Goal: Transaction & Acquisition: Purchase product/service

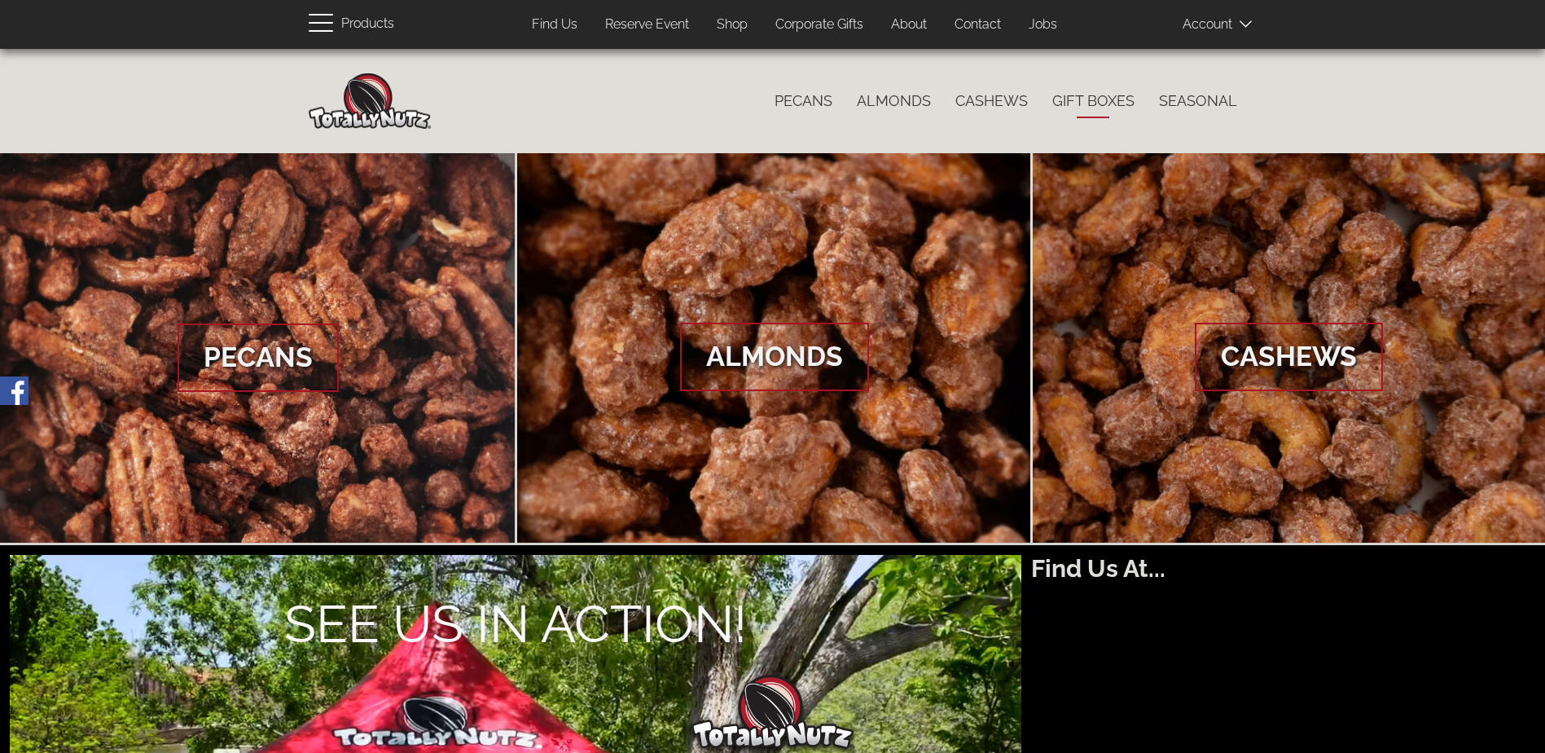
click at [1101, 101] on link "Gift Boxes" at bounding box center [1093, 101] width 107 height 34
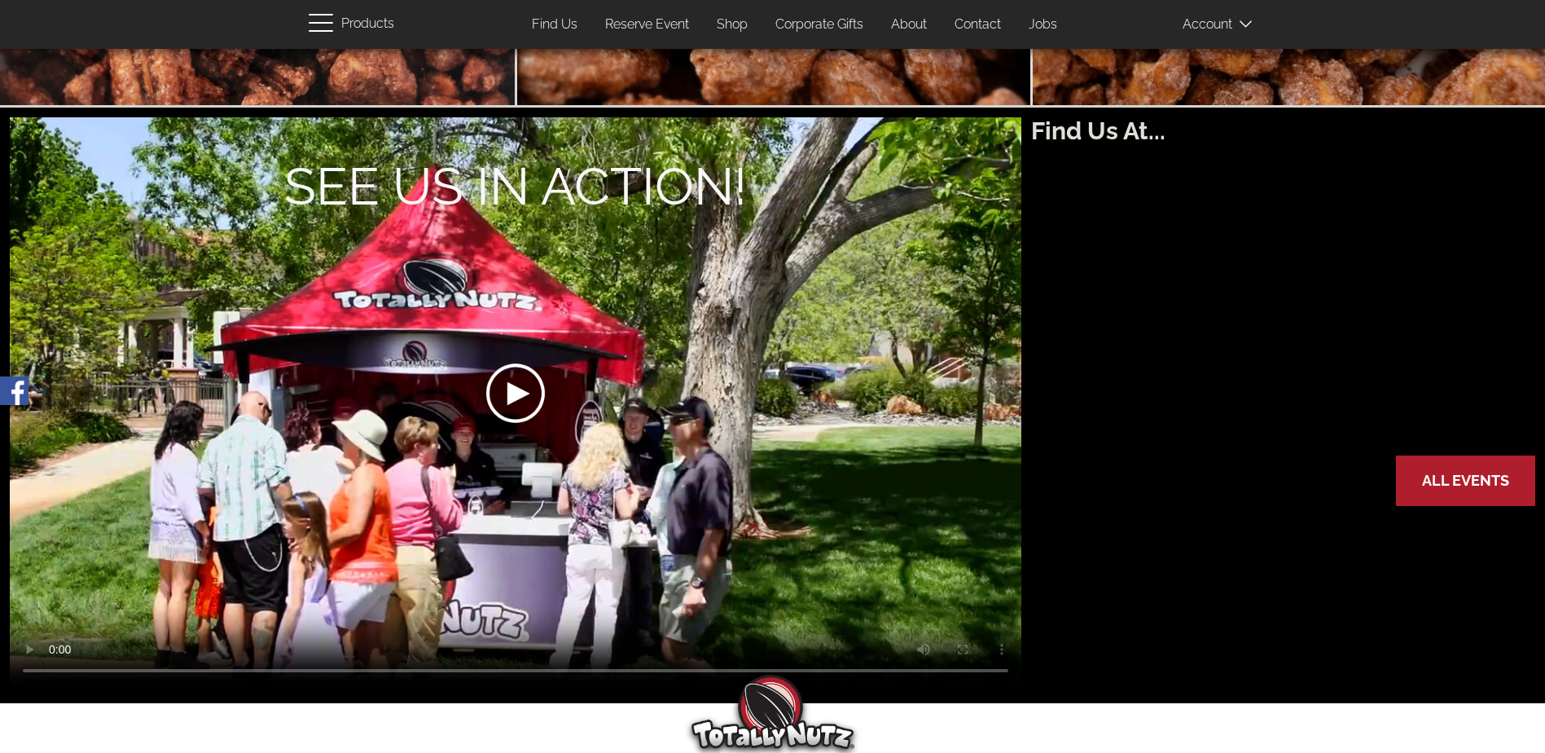
scroll to position [217, 0]
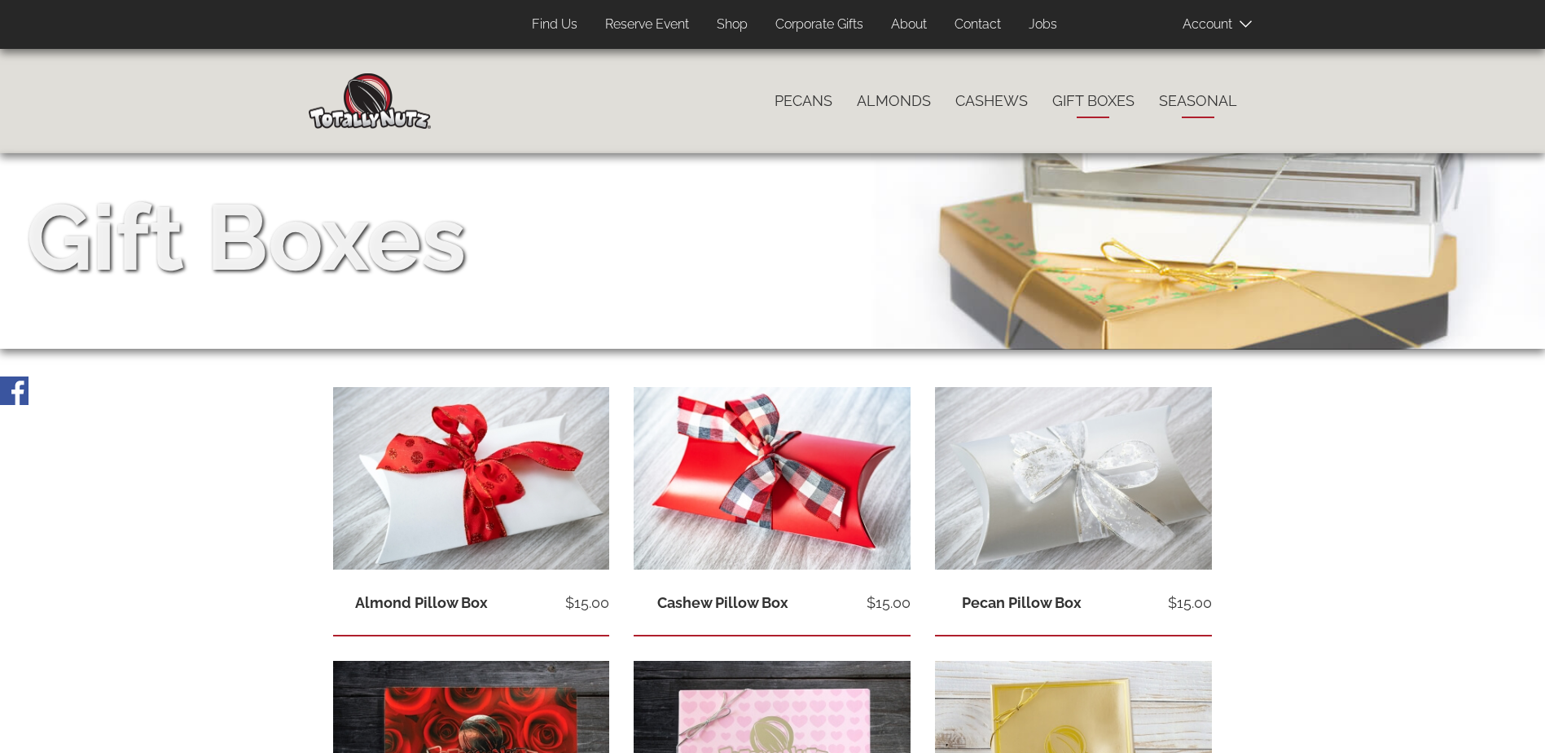
click at [1183, 98] on link "Seasonal" at bounding box center [1198, 101] width 103 height 34
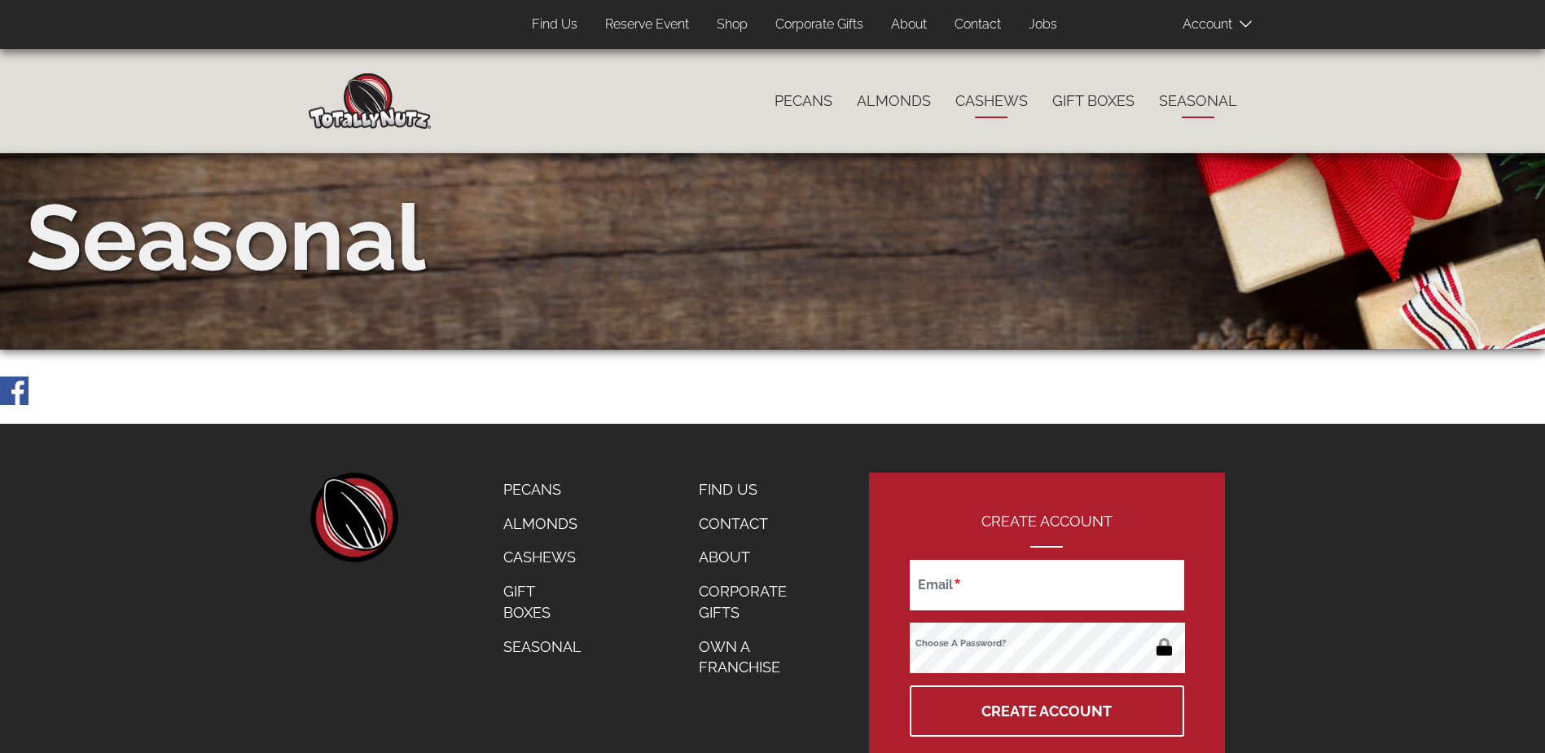
click at [989, 100] on link "Cashews" at bounding box center [991, 101] width 97 height 34
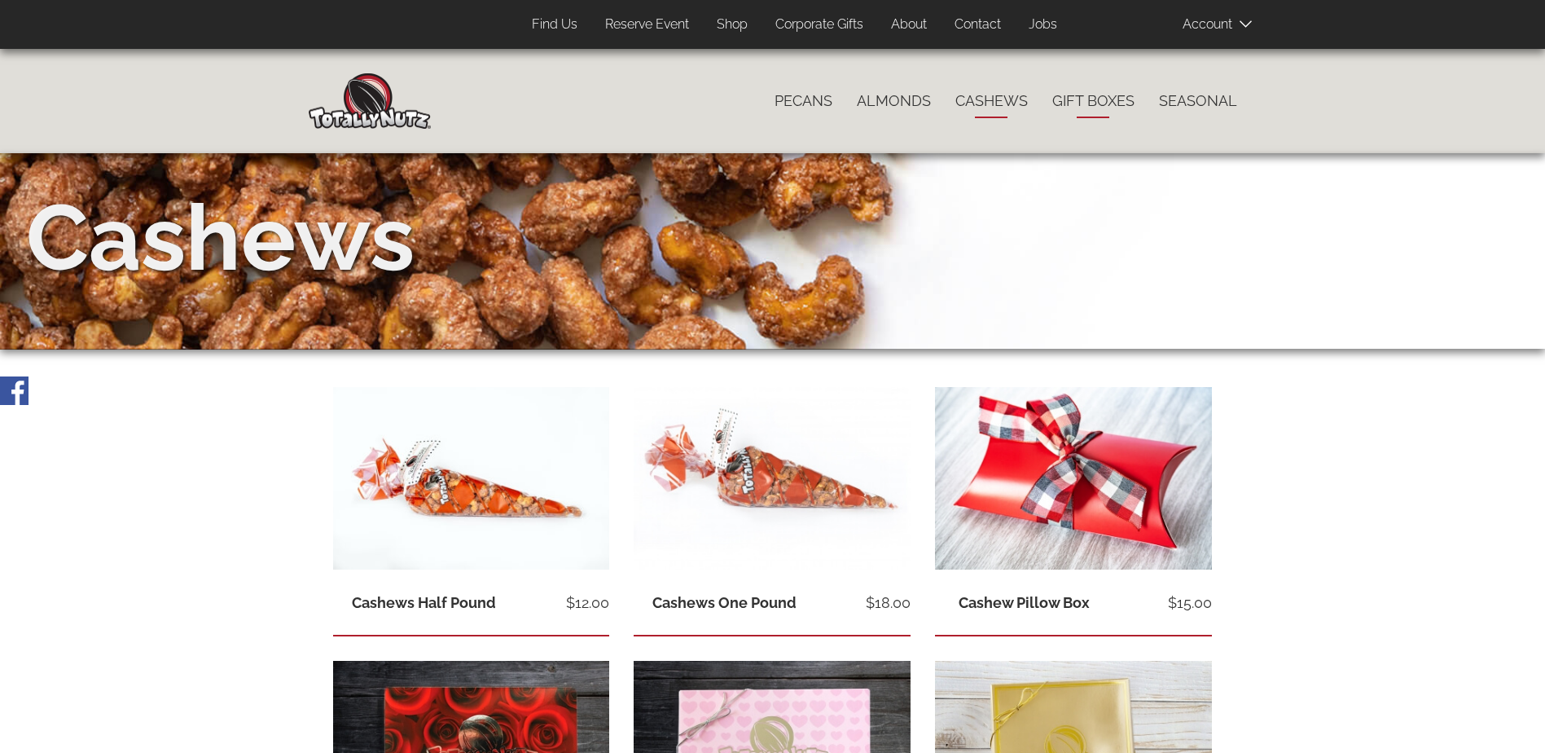
click at [1082, 94] on link "Gift Boxes" at bounding box center [1093, 101] width 107 height 34
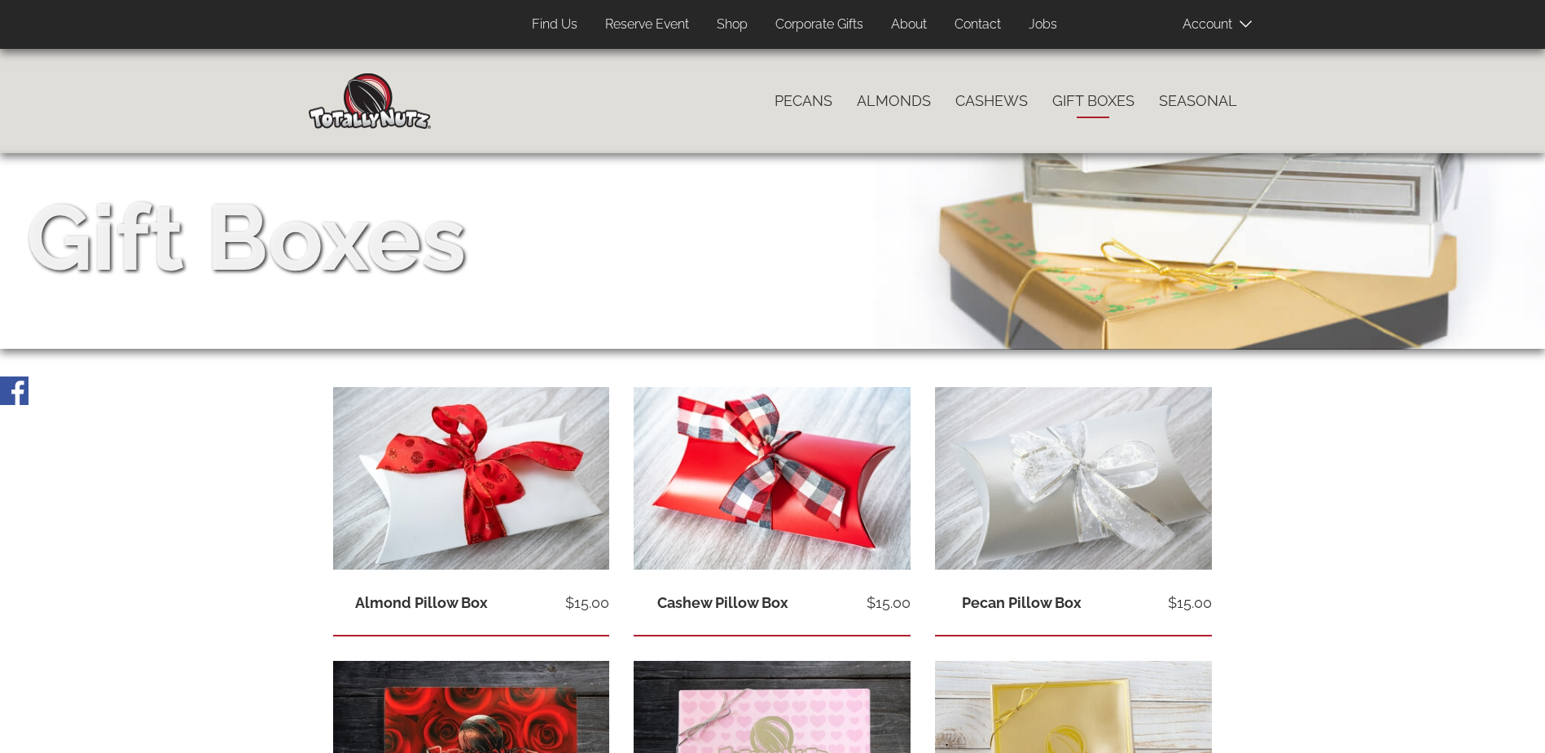
click at [819, 19] on link "Corporate Gifts" at bounding box center [819, 25] width 112 height 32
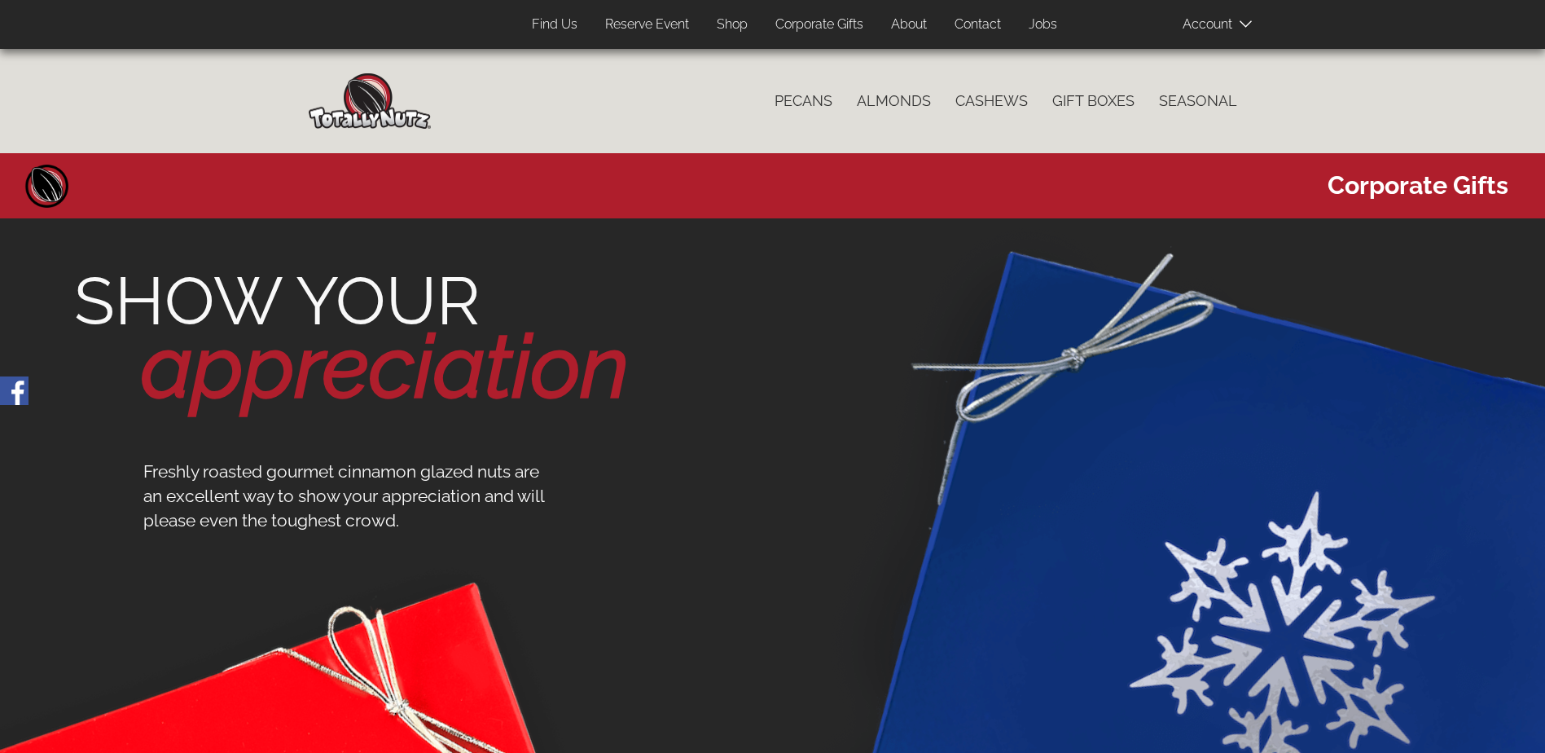
click at [1430, 186] on section "SHOW YOUR appreciation" at bounding box center [765, 343] width 1512 height 323
click at [731, 19] on link "Shop" at bounding box center [731, 25] width 55 height 32
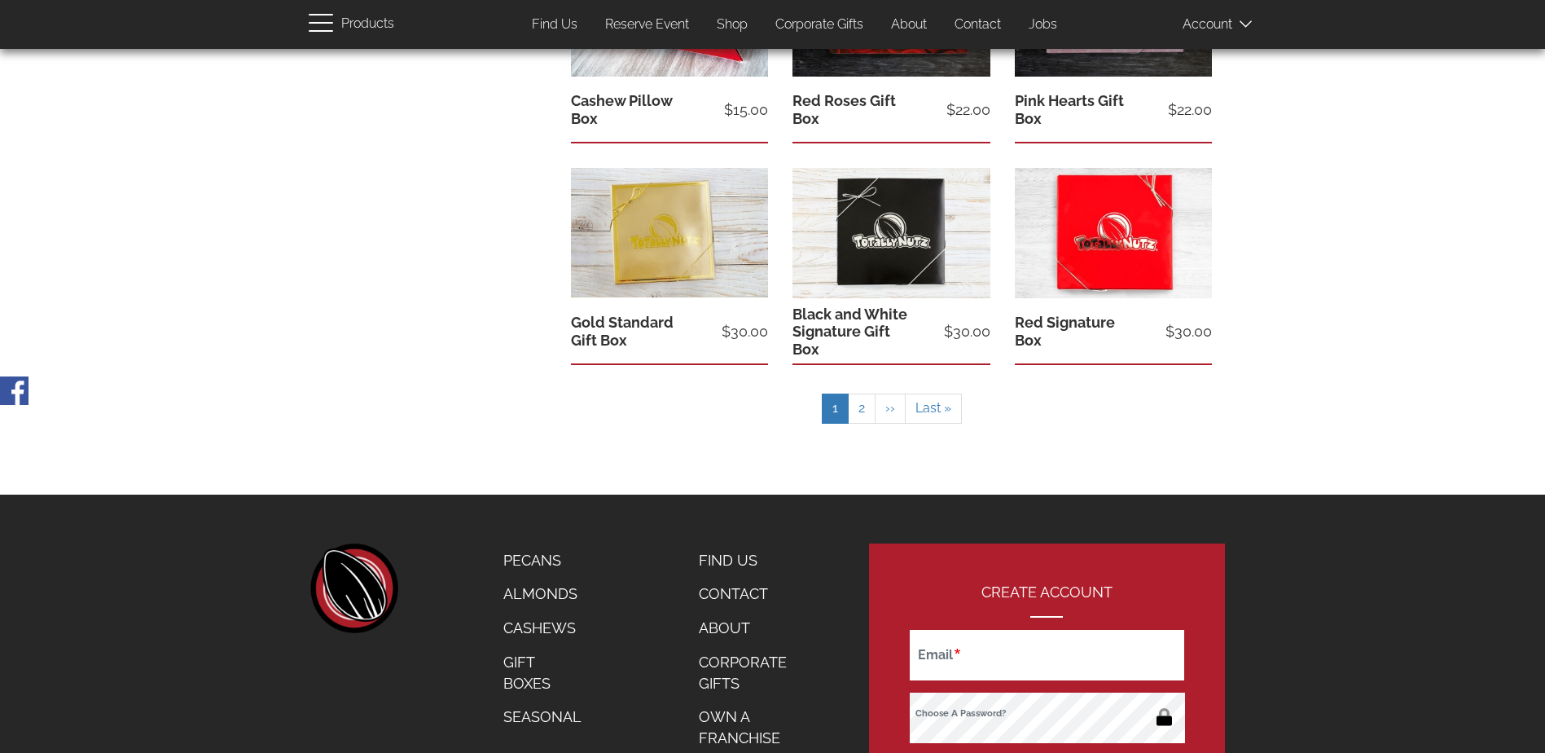
scroll to position [760, 0]
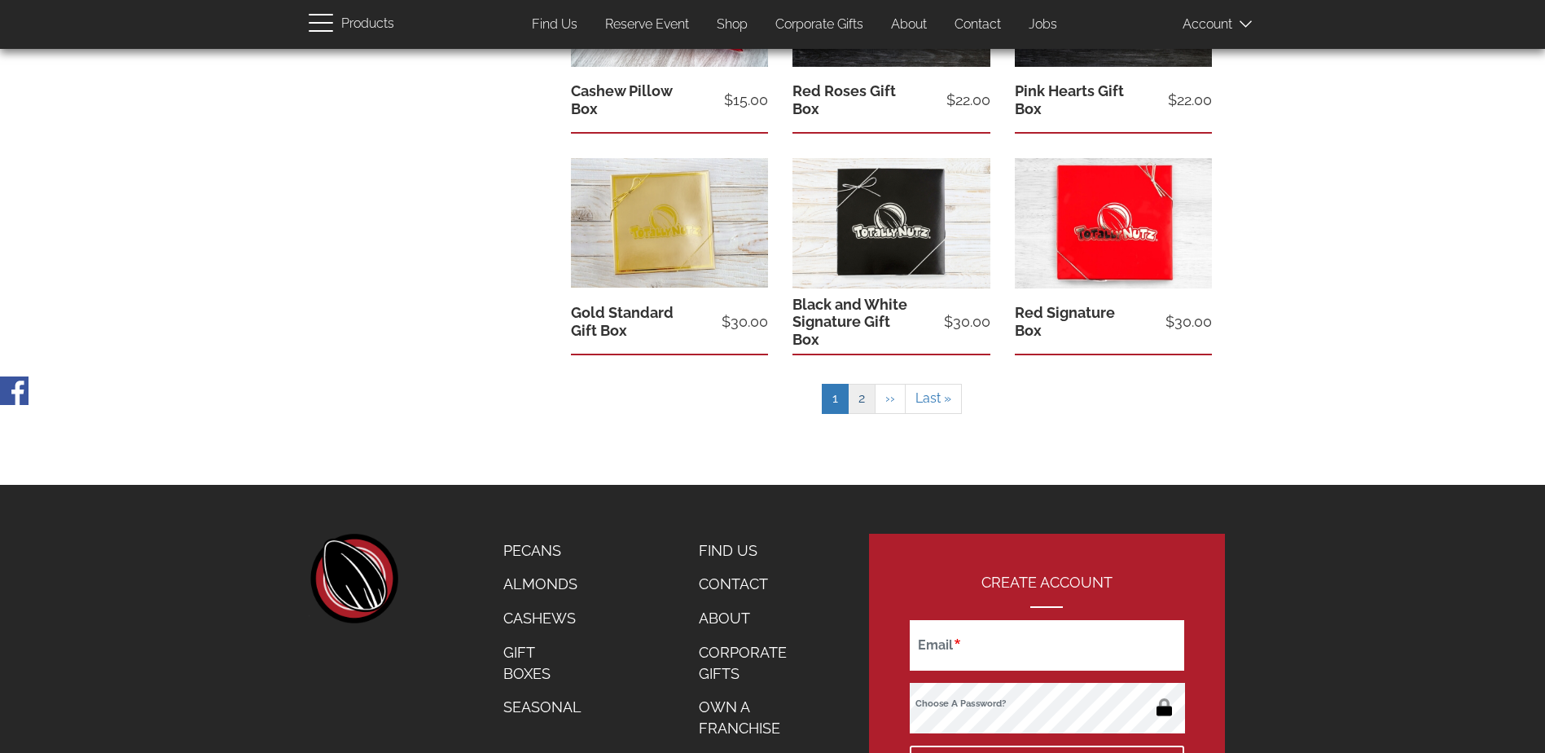
click at [867, 396] on link "Page 2" at bounding box center [862, 399] width 28 height 30
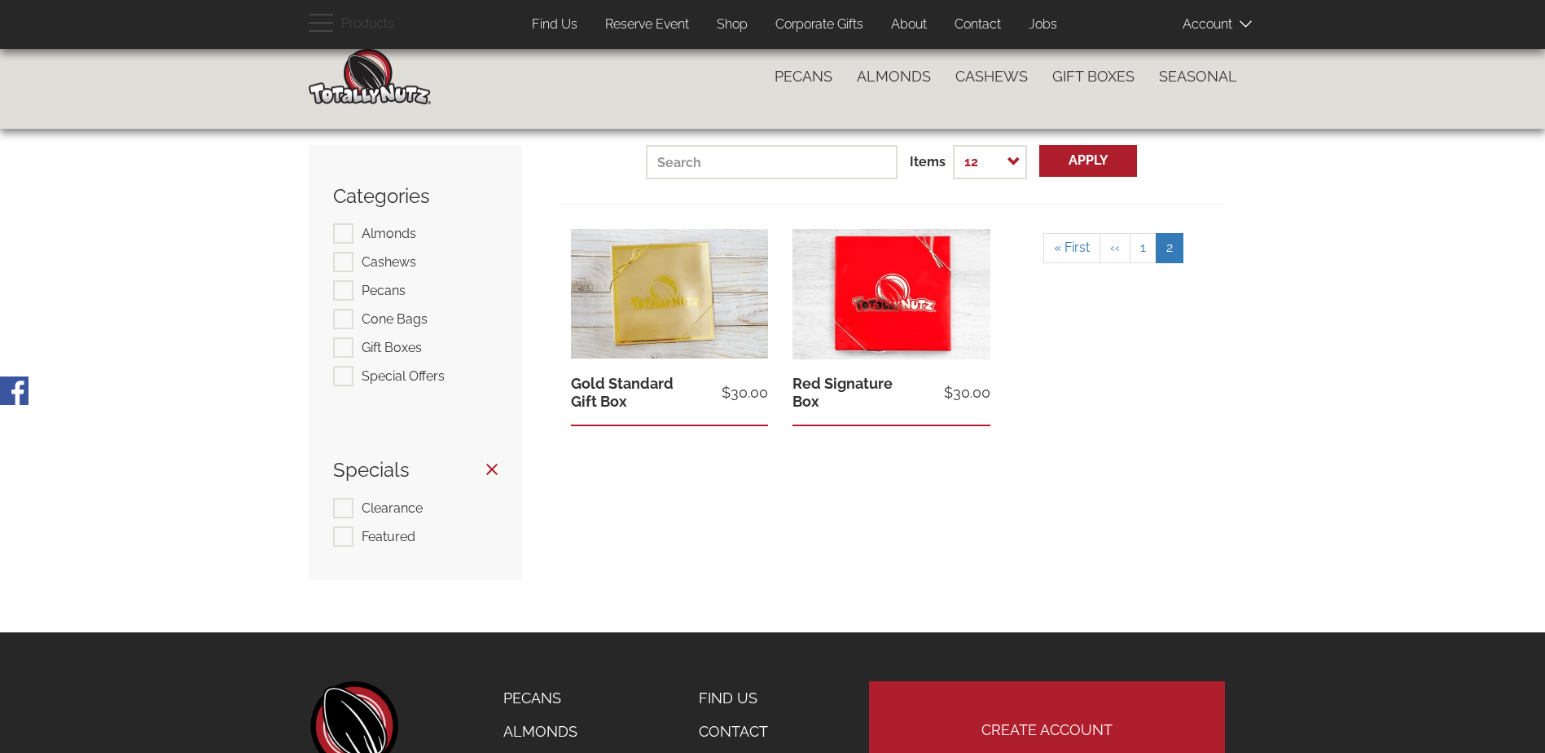
scroll to position [0, 0]
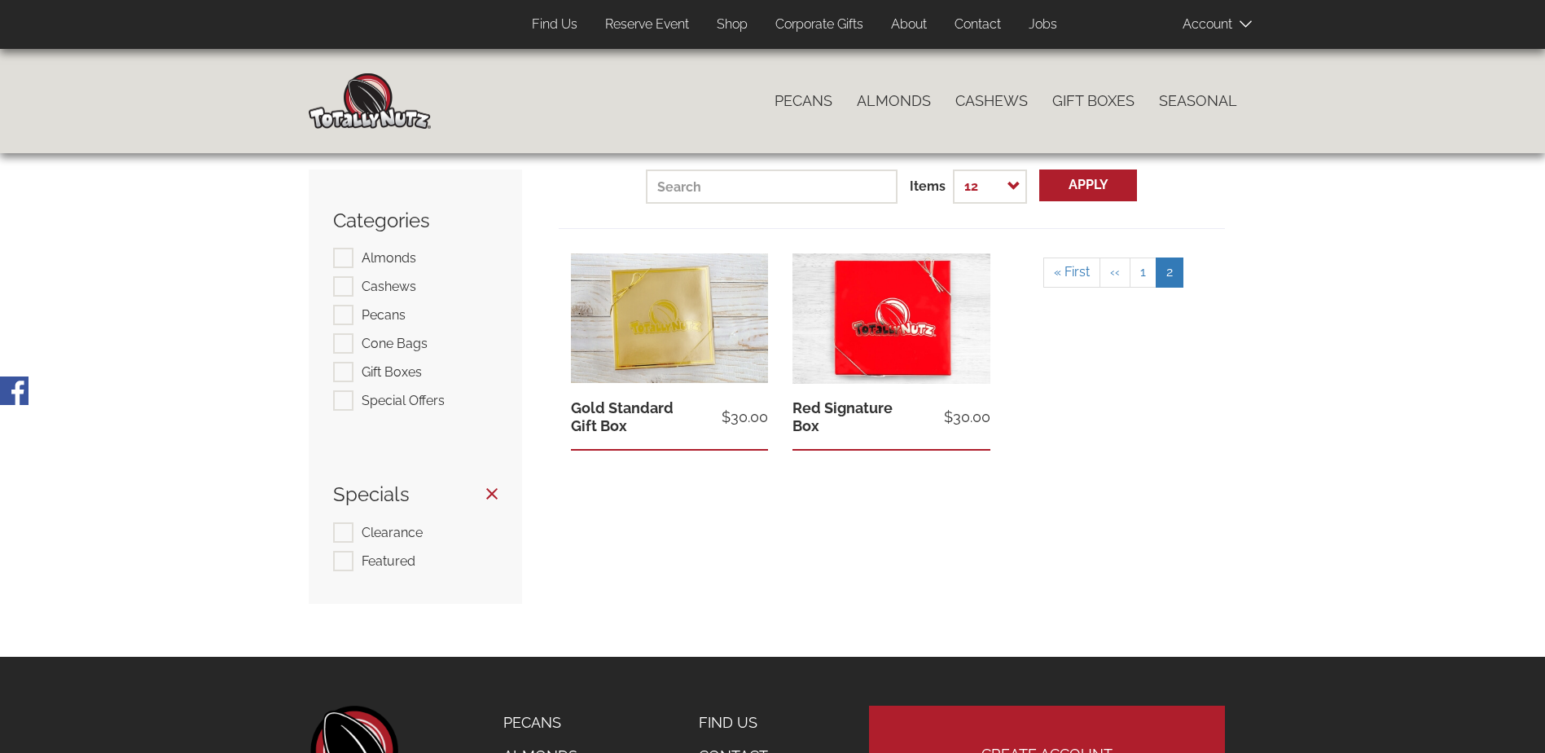
click at [347, 366] on label "Gift Boxes" at bounding box center [377, 372] width 89 height 20
checkbox input "true"
click at [348, 409] on label "Special Offers" at bounding box center [389, 400] width 112 height 20
click at [345, 405] on label "Special Offers" at bounding box center [389, 400] width 112 height 20
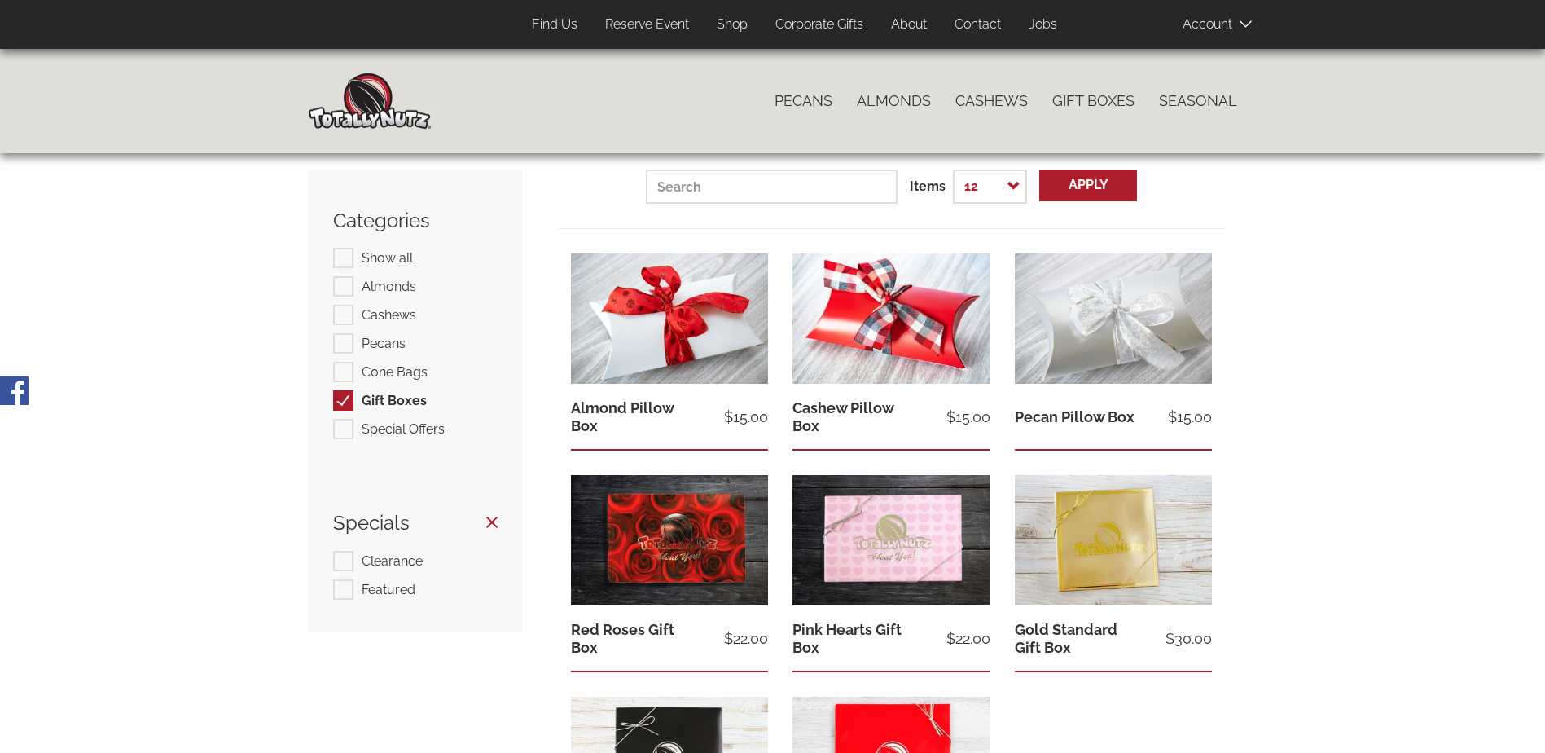
click at [345, 427] on label "Special Offers" at bounding box center [389, 429] width 112 height 20
checkbox input "true"
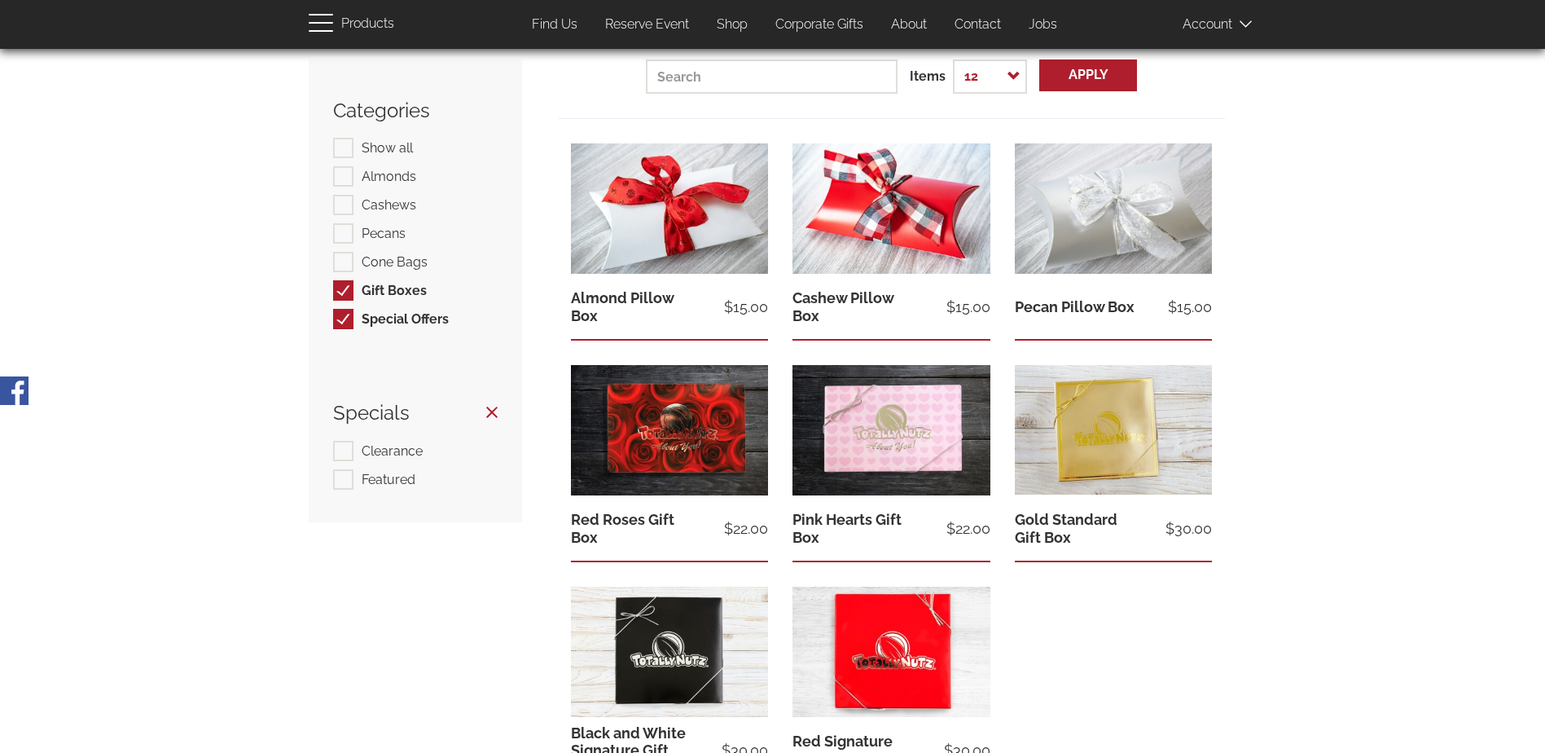
scroll to position [108, 0]
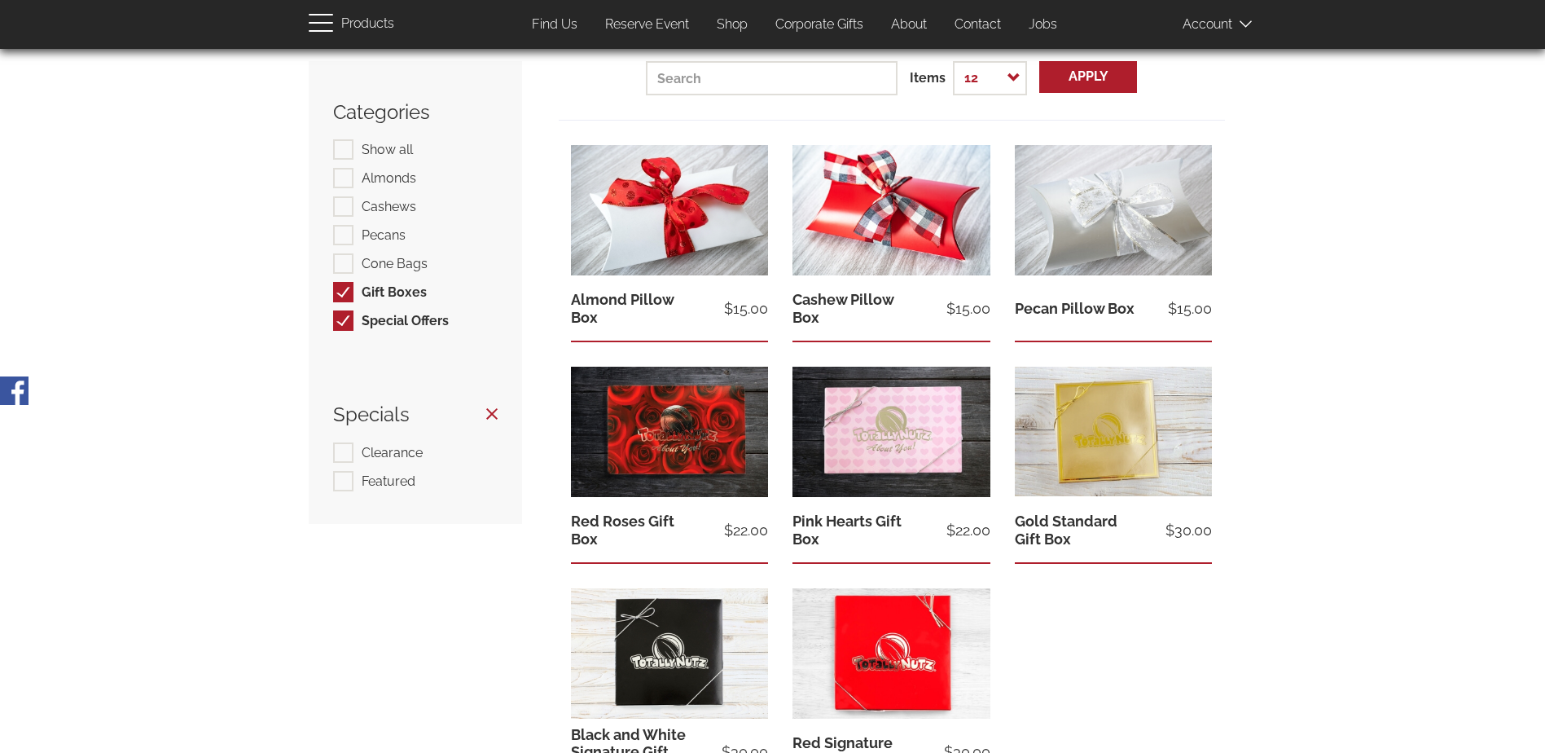
click at [345, 289] on label "Gift Boxes" at bounding box center [380, 292] width 94 height 20
checkbox input "false"
click at [344, 309] on ul "Show all Show all Almonds Almonds Cashews Cashews Pecans Pecans Cone Bags Cone …" at bounding box center [415, 236] width 165 height 195
click at [342, 318] on label "Special Offers" at bounding box center [391, 320] width 116 height 20
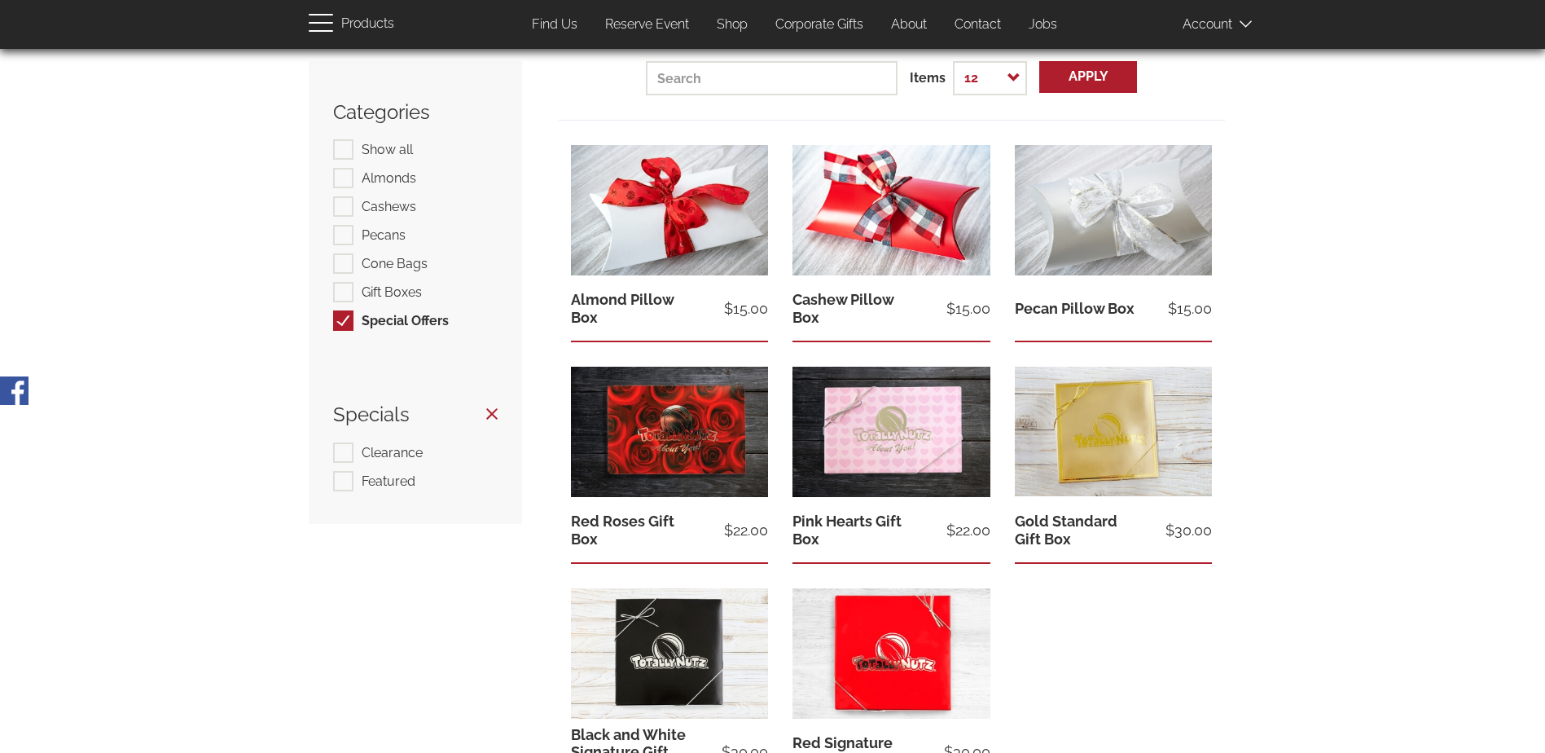
checkbox input "false"
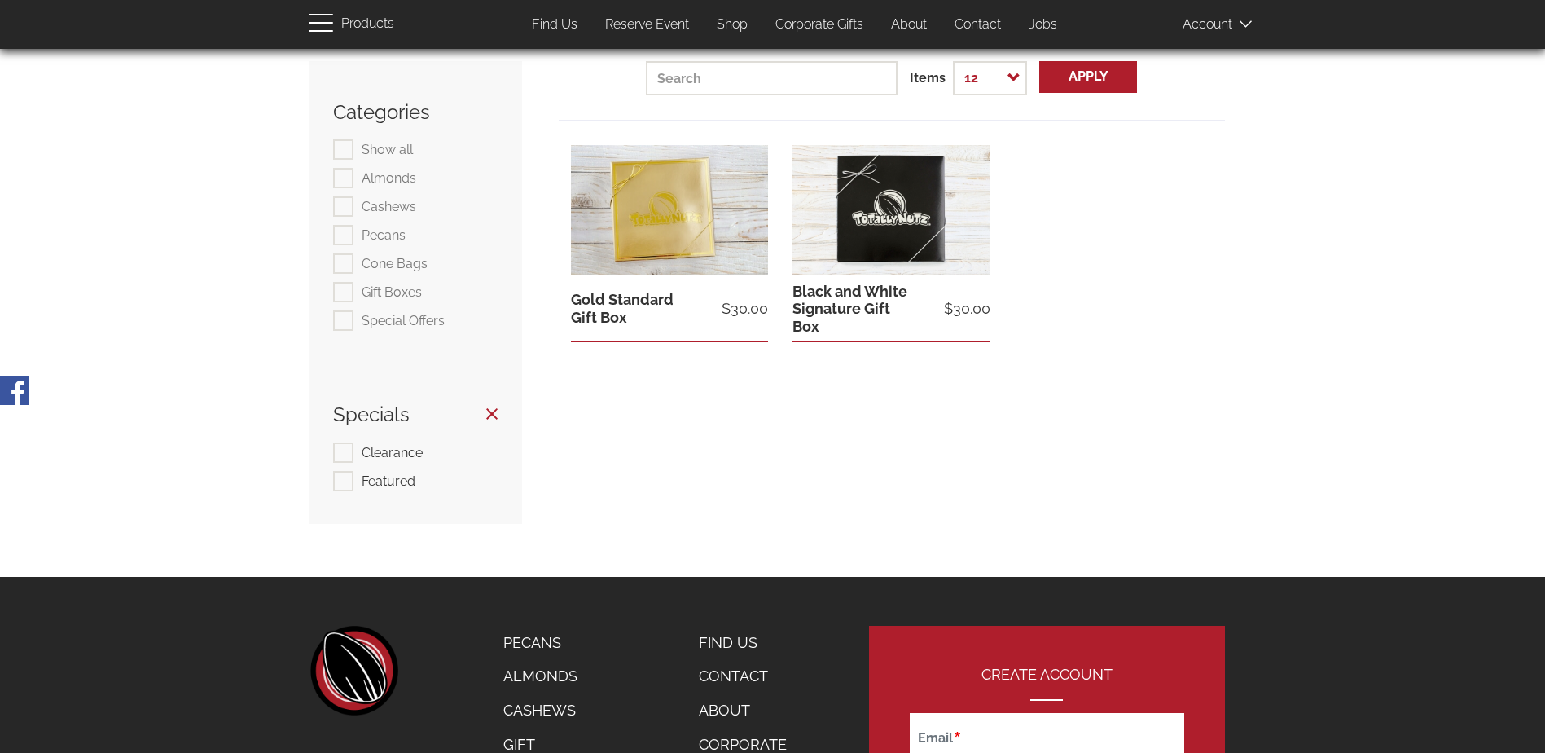
click at [339, 450] on label "Clearance" at bounding box center [378, 452] width 90 height 20
checkbox input "true"
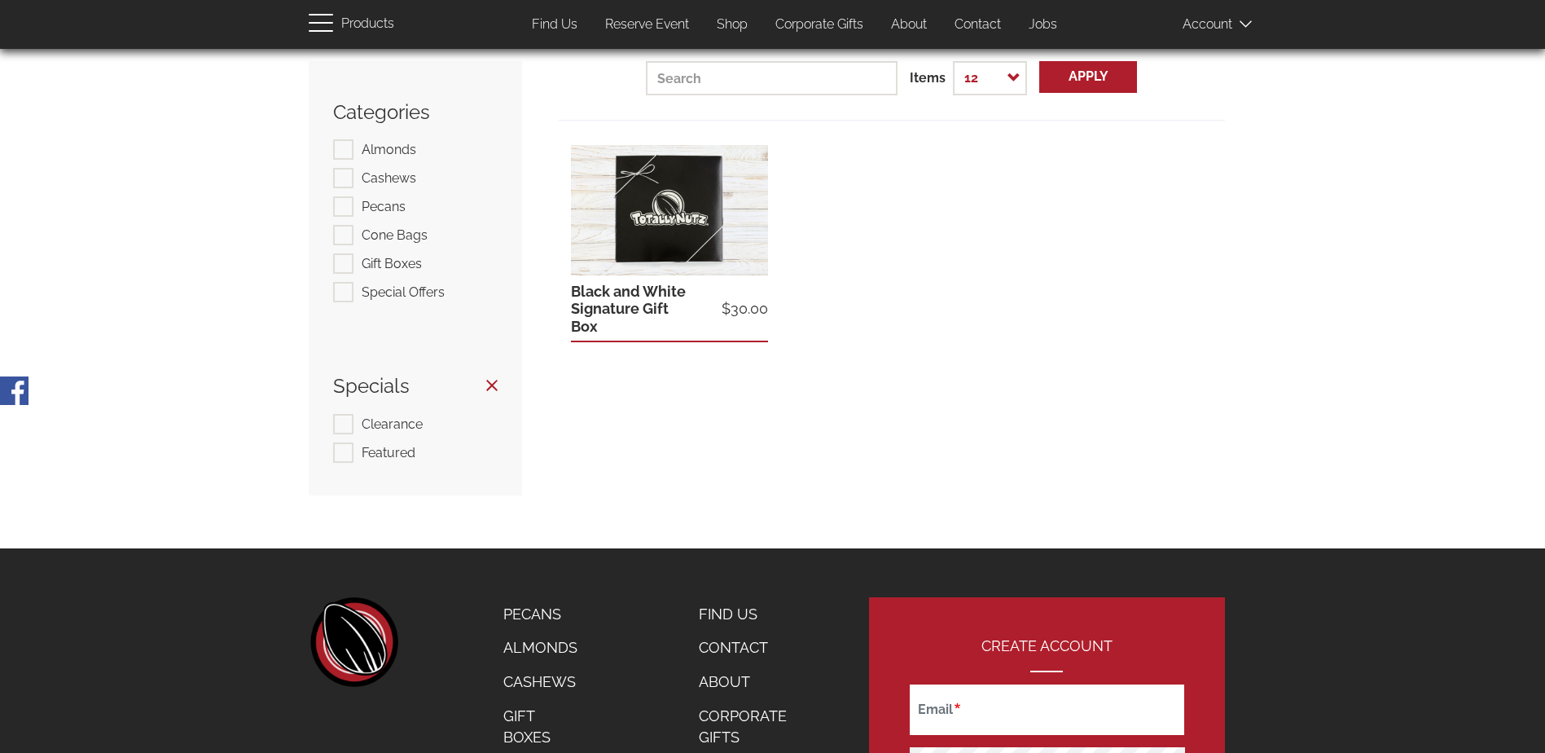
click at [343, 418] on label "Clearance" at bounding box center [378, 424] width 90 height 20
checkbox input "true"
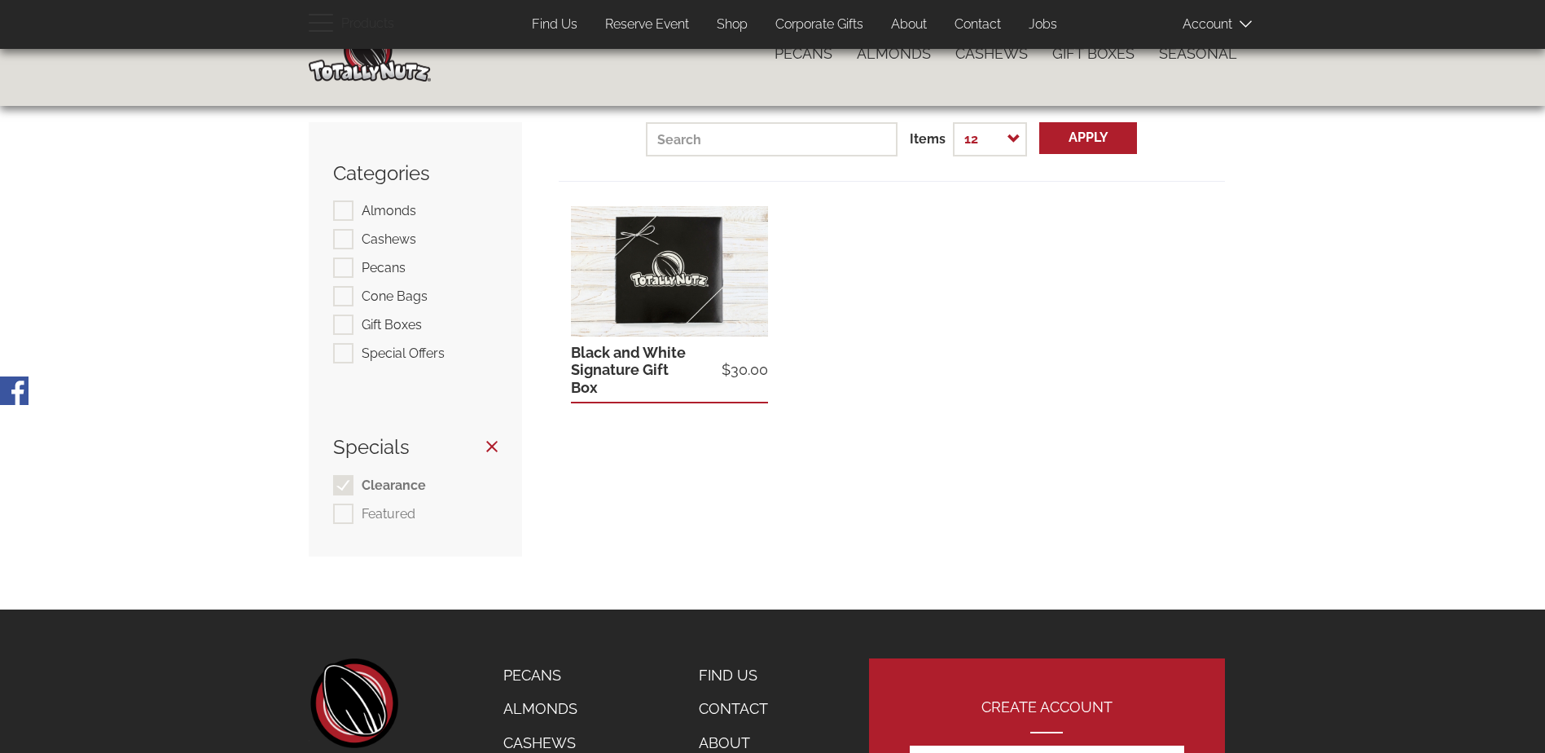
scroll to position [108, 0]
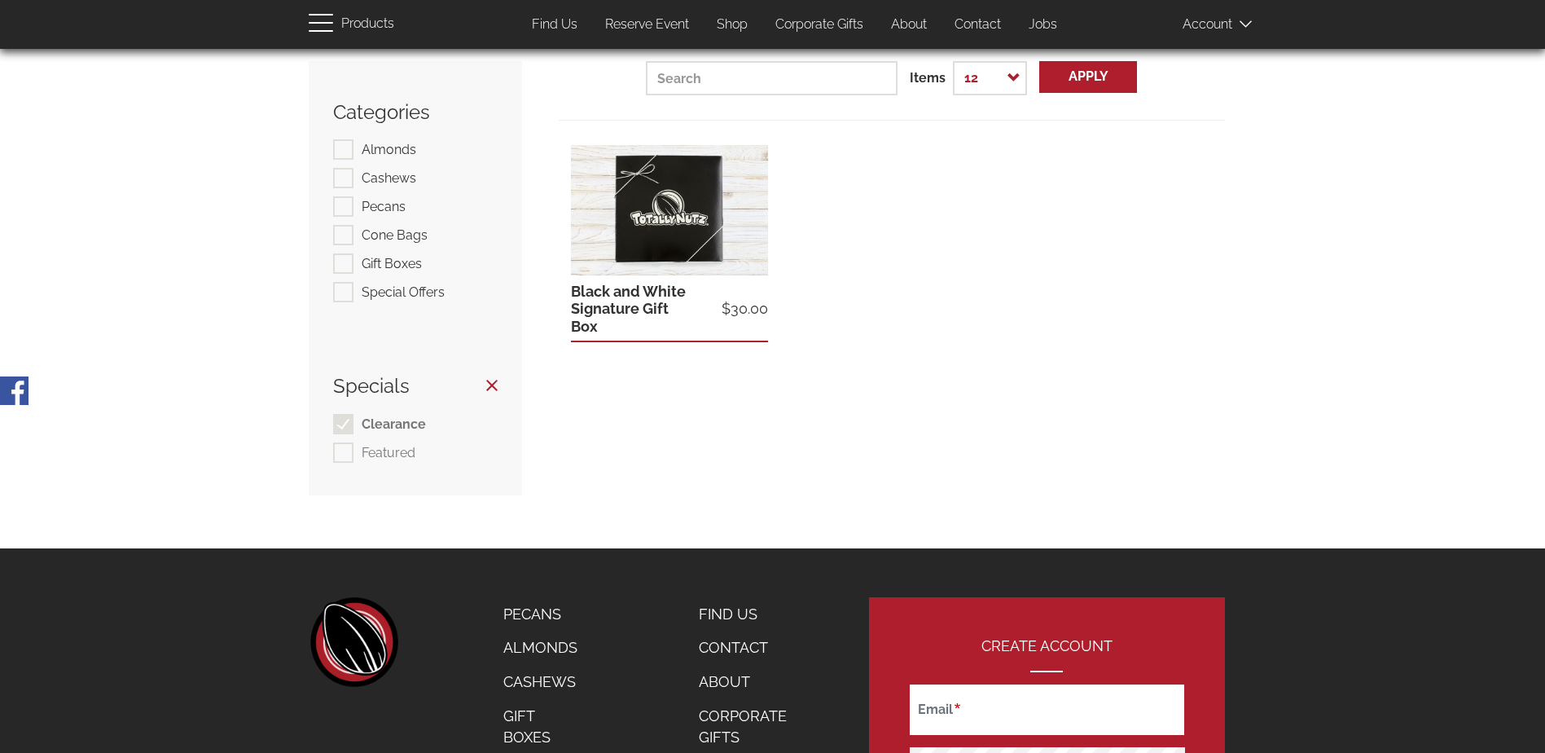
click at [500, 376] on section "Specials Clearance Clearance Featured Featured" at bounding box center [416, 415] width 214 height 160
click at [496, 379] on h3 "Specials" at bounding box center [415, 385] width 165 height 21
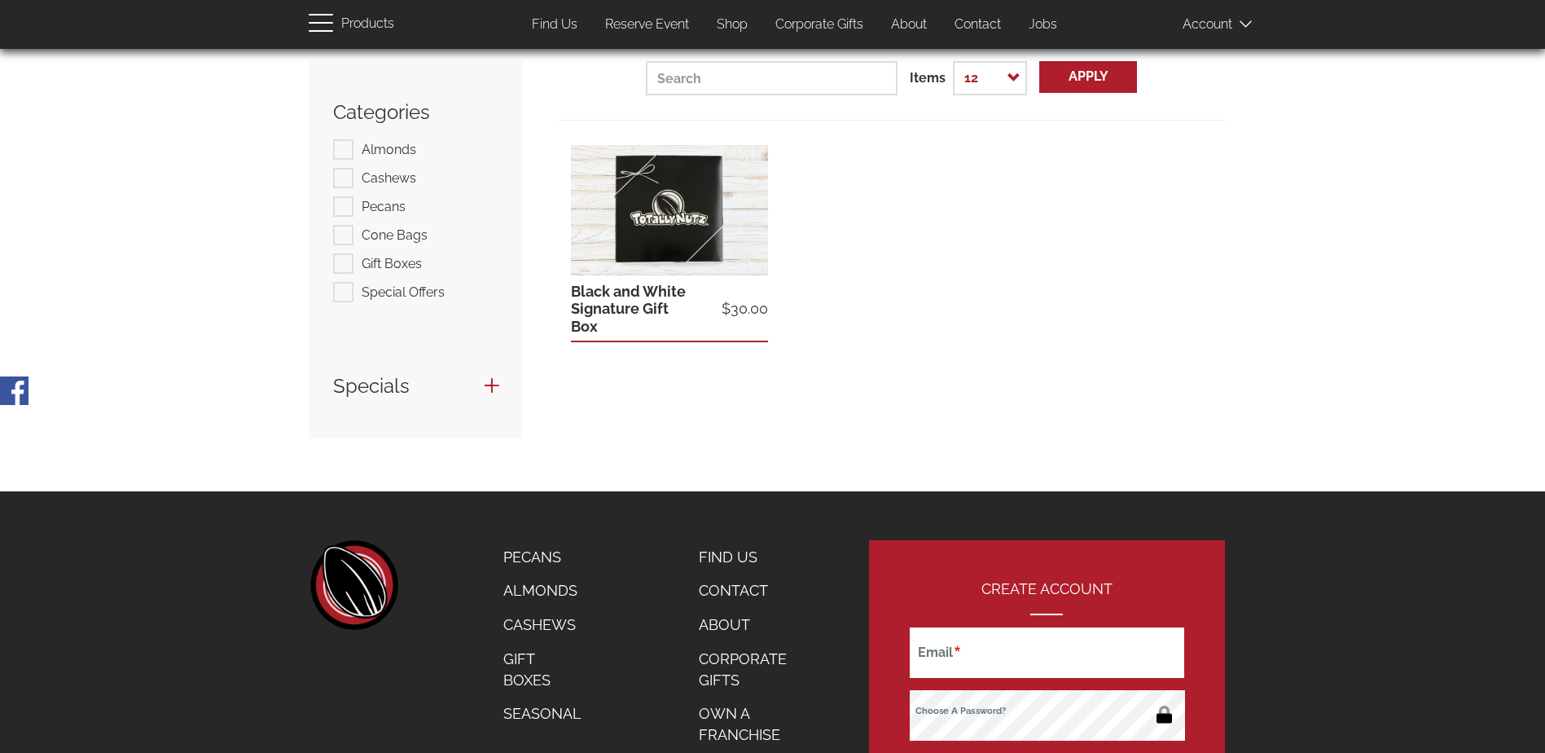
click at [494, 380] on h3 "Specials" at bounding box center [415, 385] width 165 height 21
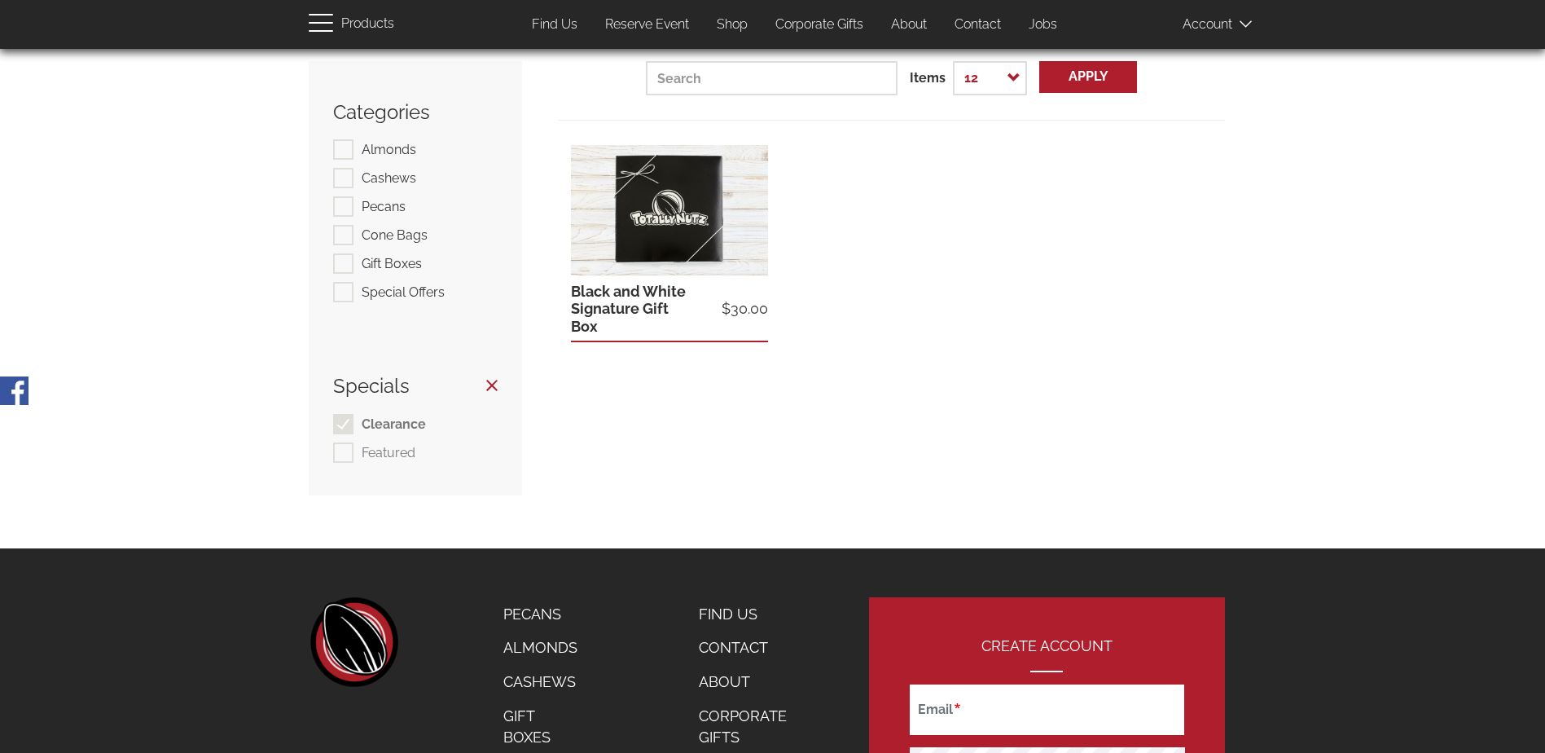
click at [344, 453] on label "Featured" at bounding box center [374, 452] width 82 height 20
click at [347, 423] on label "Clearance" at bounding box center [379, 424] width 93 height 20
